Goal: Task Accomplishment & Management: Use online tool/utility

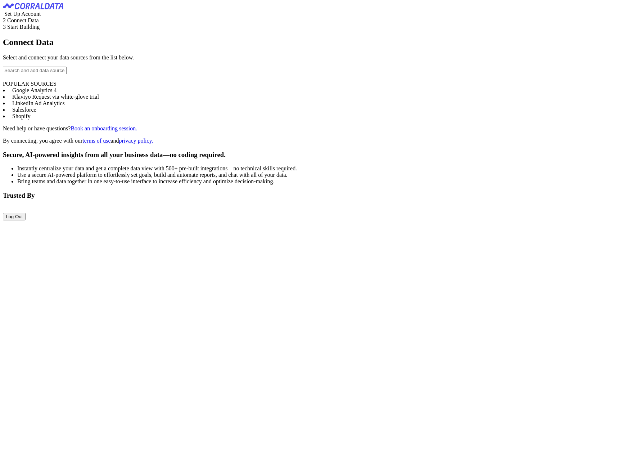
click at [70, 94] on li "Google Analytics 4" at bounding box center [309, 90] width 613 height 6
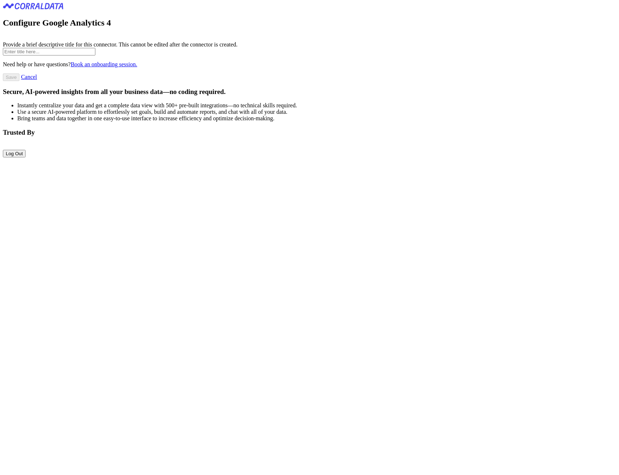
click at [95, 55] on input "text" at bounding box center [49, 52] width 92 height 8
type input "test"
click at [19, 81] on input "Save" at bounding box center [11, 77] width 17 height 8
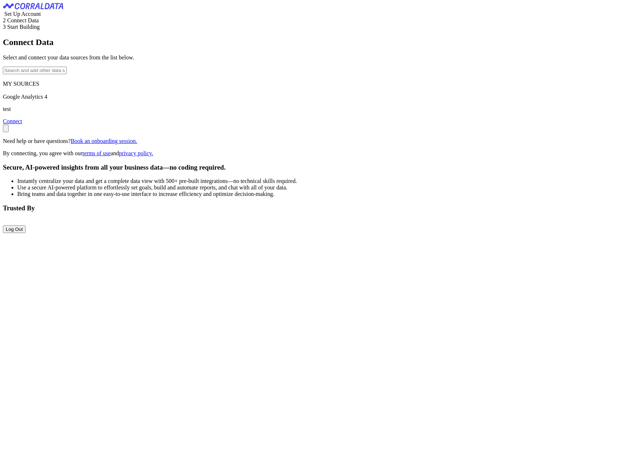
click at [22, 124] on link "Connect" at bounding box center [12, 121] width 19 height 6
